Goal: Task Accomplishment & Management: Use online tool/utility

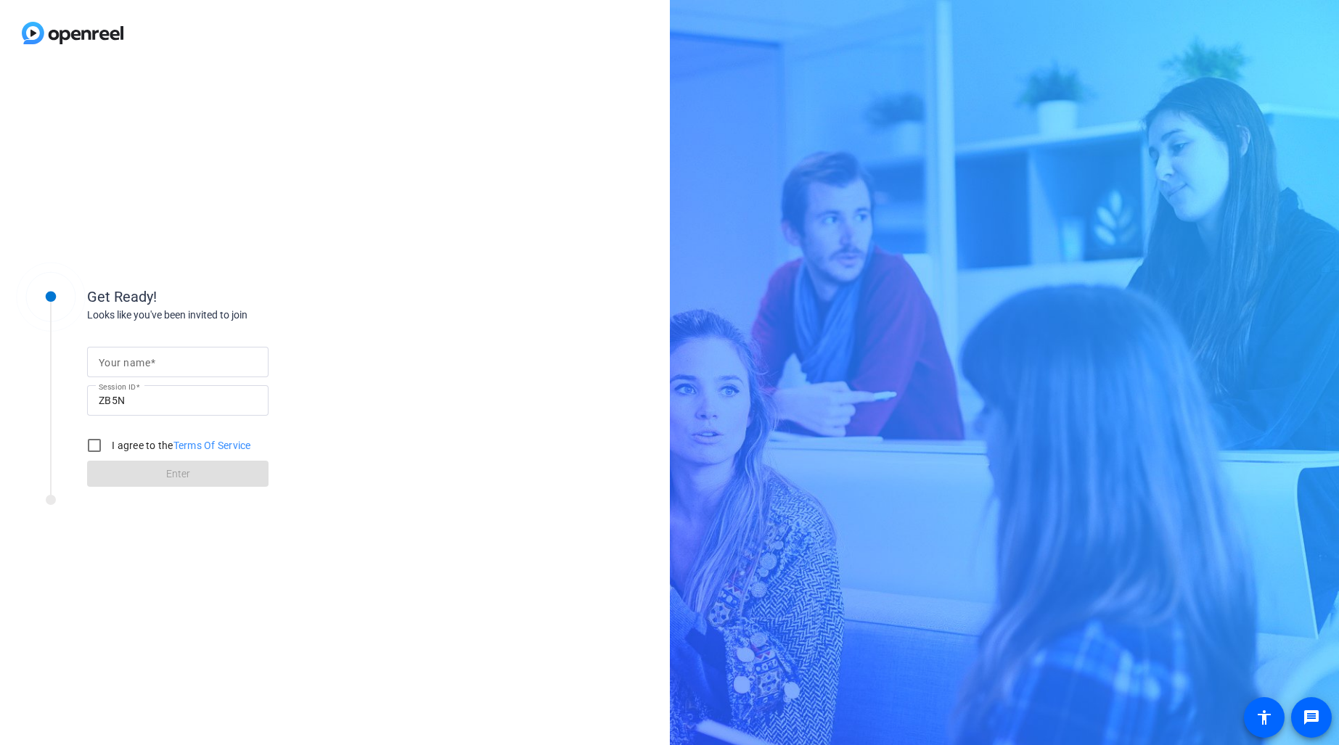
click at [165, 368] on input "Your name" at bounding box center [178, 361] width 158 height 17
type input "[PERSON_NAME]"
click at [127, 454] on div "I agree to the Terms Of Service" at bounding box center [165, 445] width 171 height 29
click at [128, 447] on label "I agree to the Terms Of Service" at bounding box center [180, 445] width 142 height 15
click at [109, 447] on input "I agree to the Terms Of Service" at bounding box center [94, 445] width 29 height 29
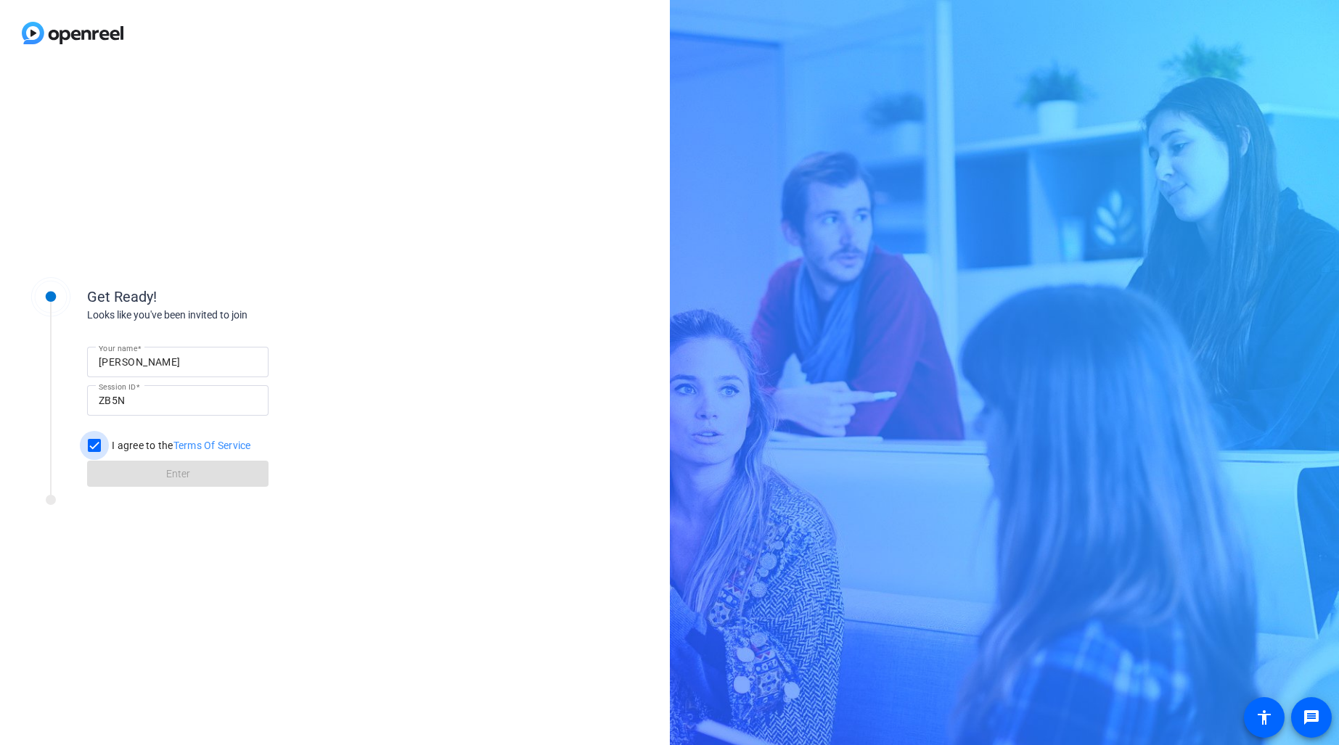
checkbox input "true"
click at [136, 468] on span at bounding box center [177, 474] width 181 height 35
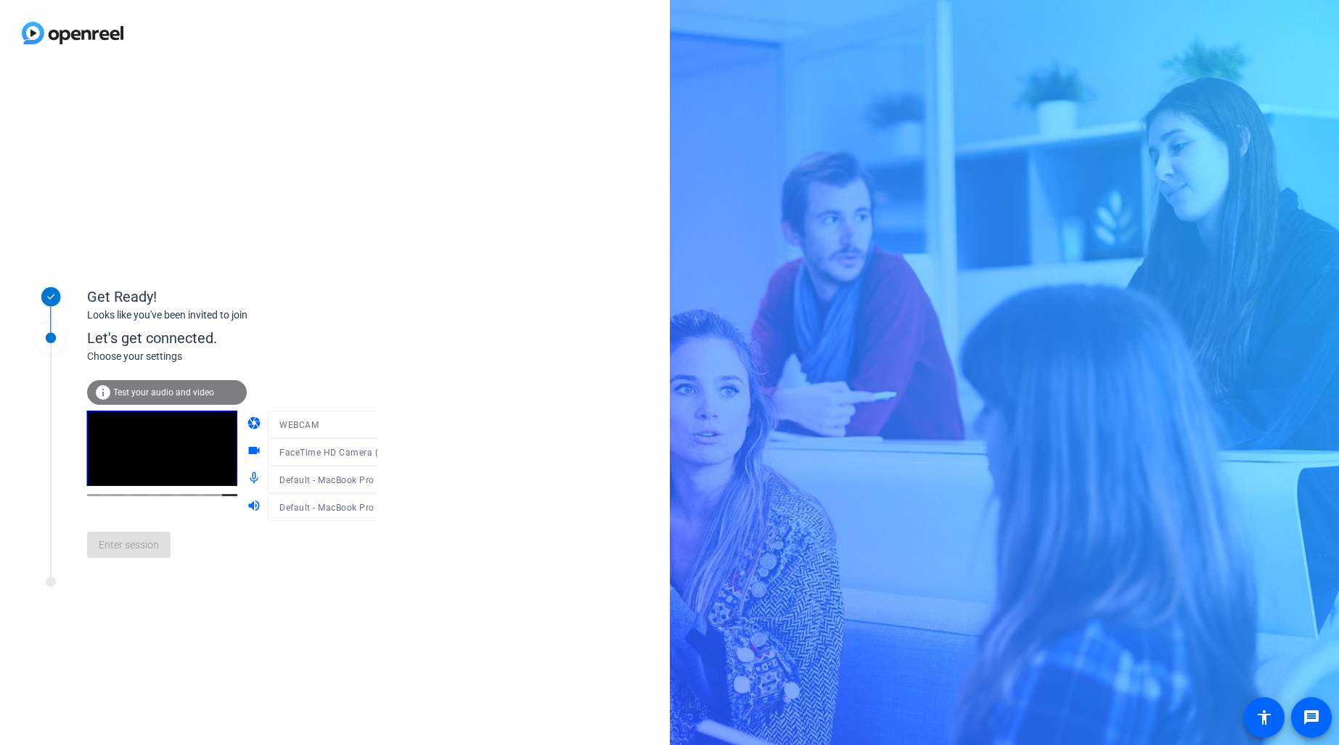
click at [364, 480] on div at bounding box center [337, 474] width 139 height 16
click at [388, 480] on icon at bounding box center [391, 480] width 7 height 4
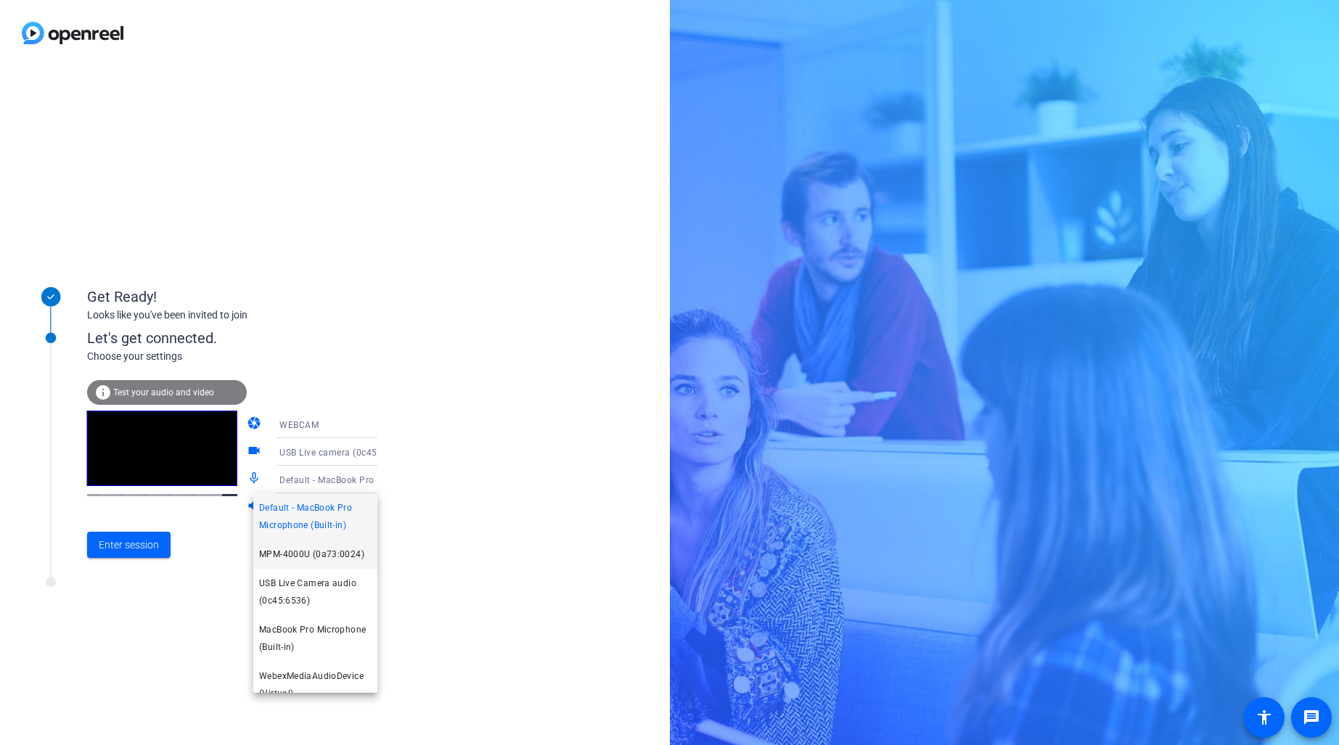
click at [347, 556] on span "MPM-4000U (0a73:0024)" at bounding box center [311, 554] width 105 height 17
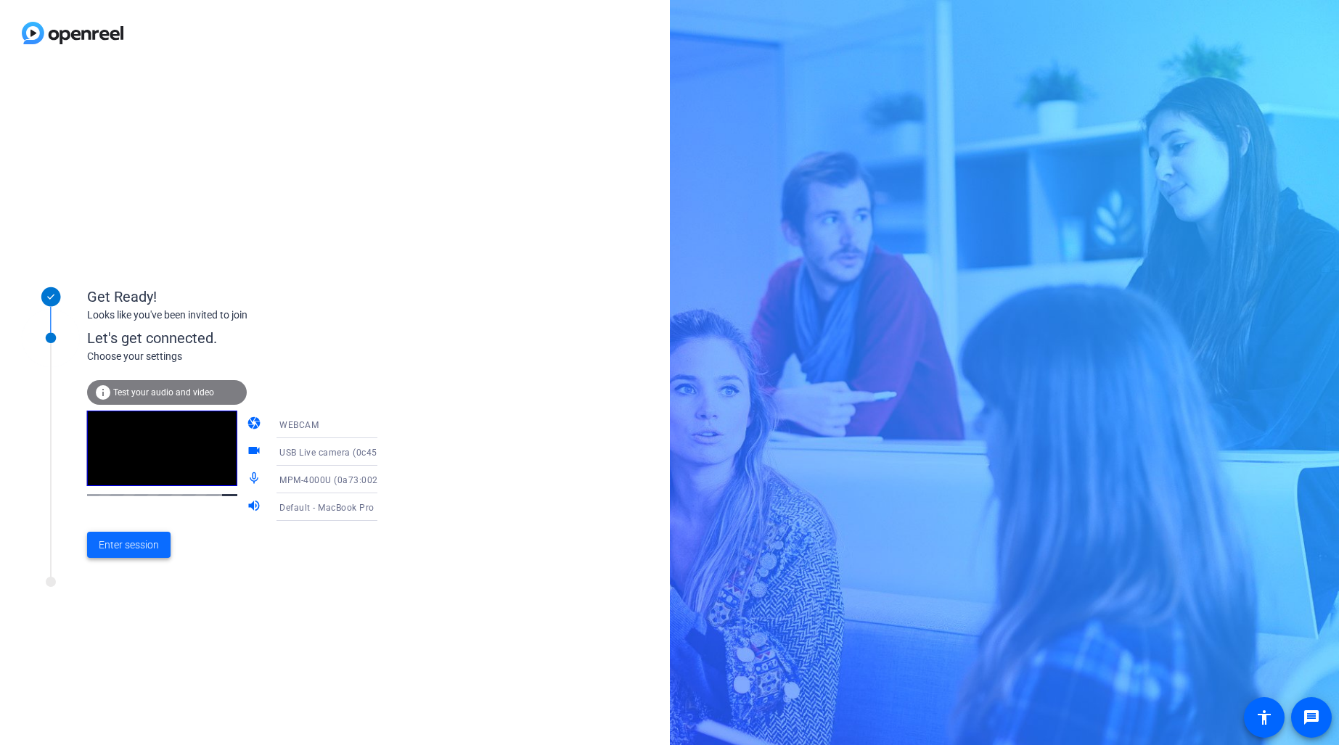
click at [128, 545] on span "Enter session" at bounding box center [129, 545] width 60 height 15
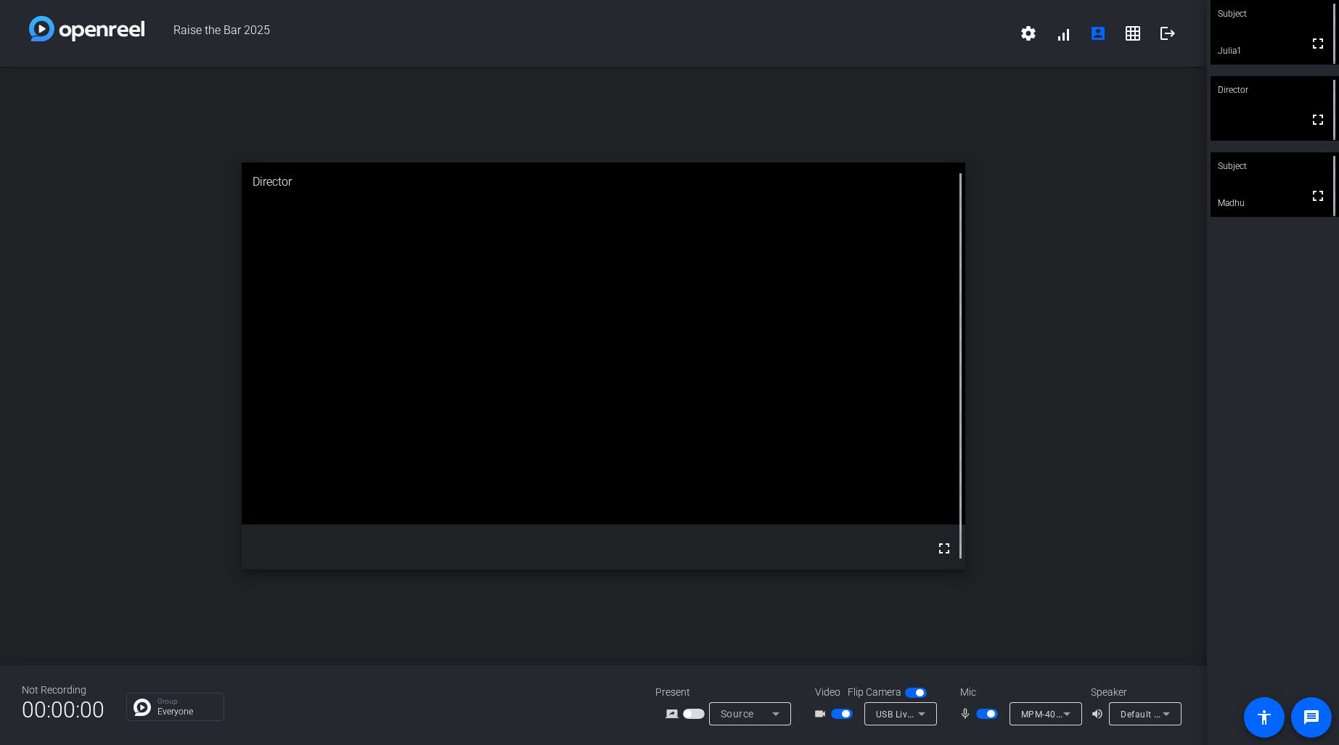
click at [1252, 188] on video at bounding box center [1275, 184] width 128 height 65
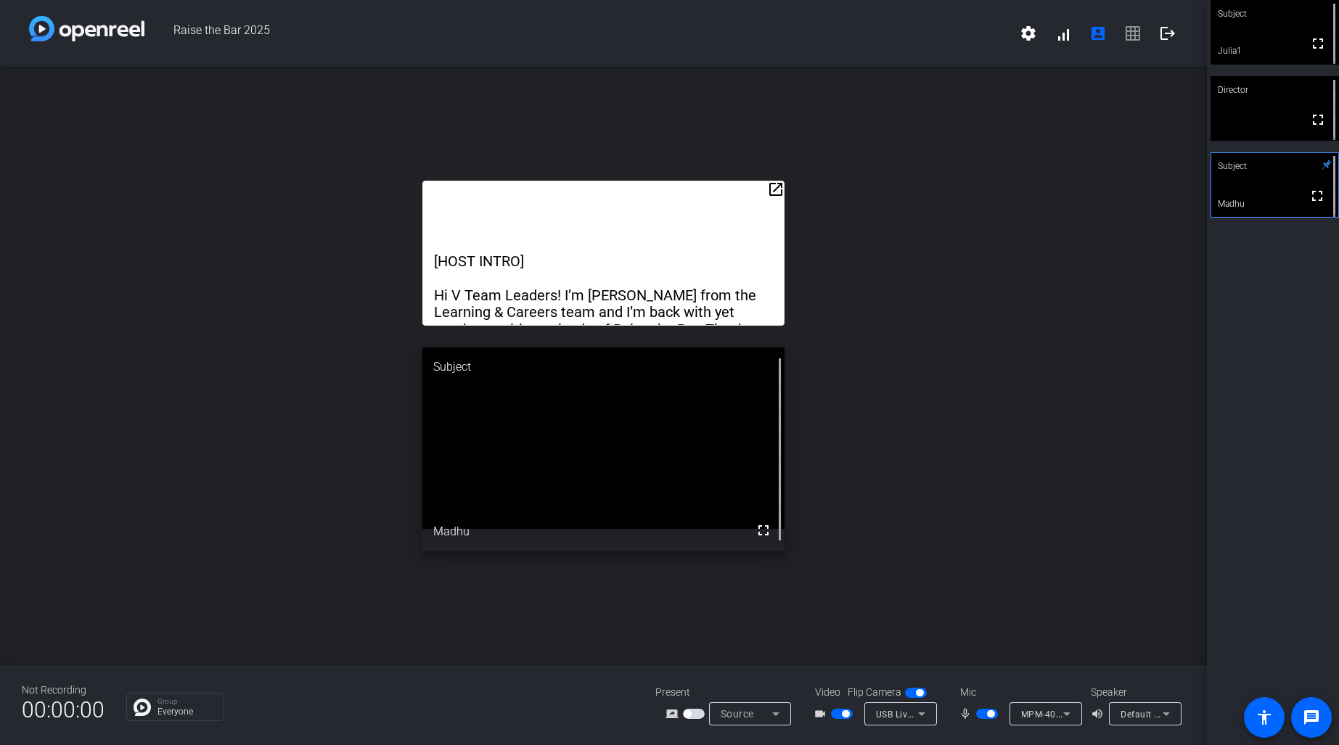
click at [848, 714] on span "button" at bounding box center [845, 714] width 7 height 7
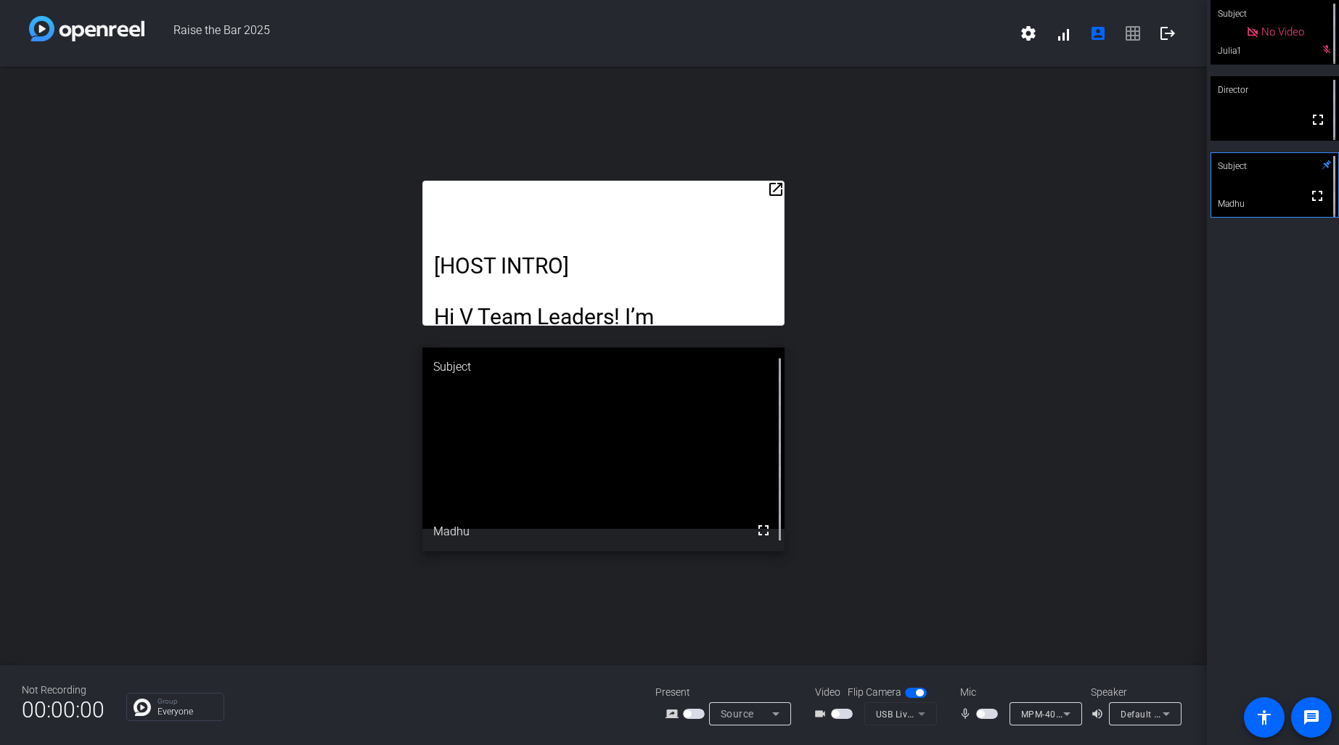
click at [986, 715] on span "button" at bounding box center [987, 714] width 22 height 10
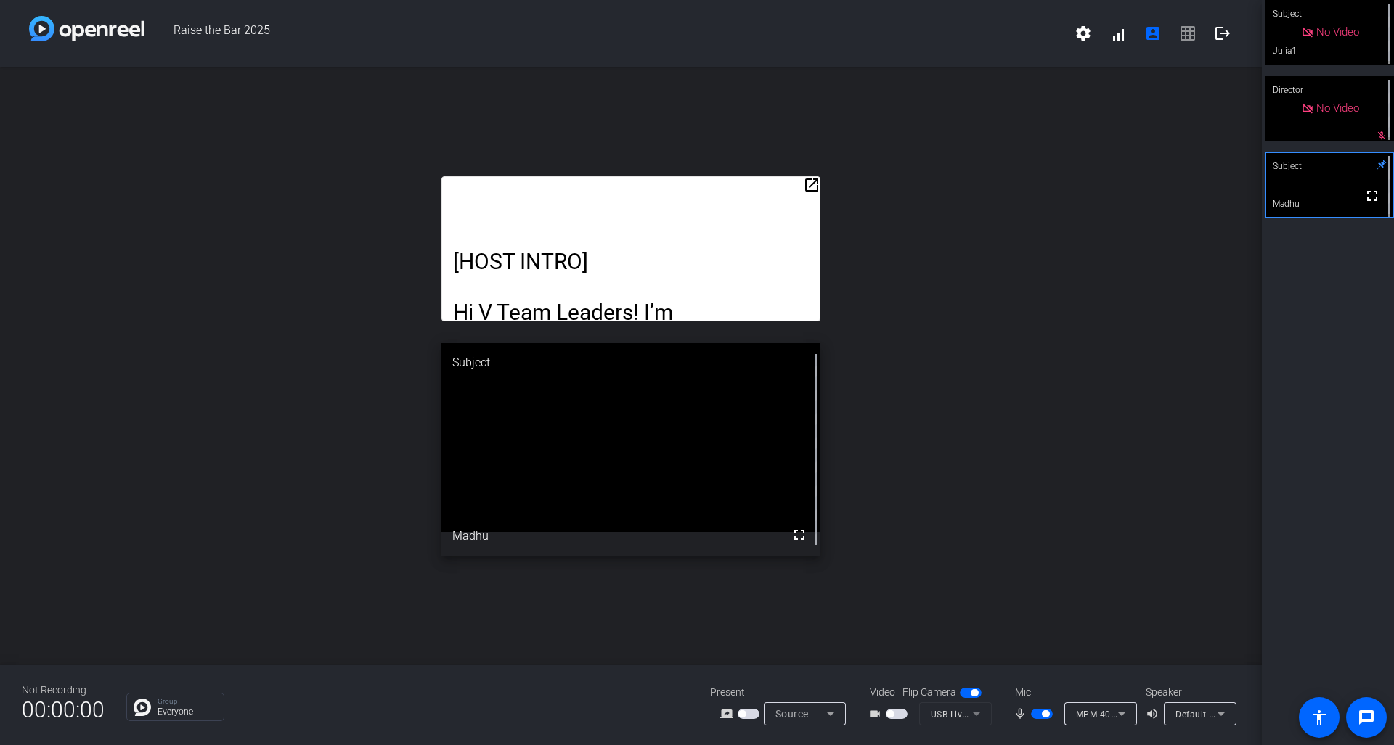
click at [896, 713] on span "button" at bounding box center [896, 714] width 22 height 10
